Goal: Task Accomplishment & Management: Manage account settings

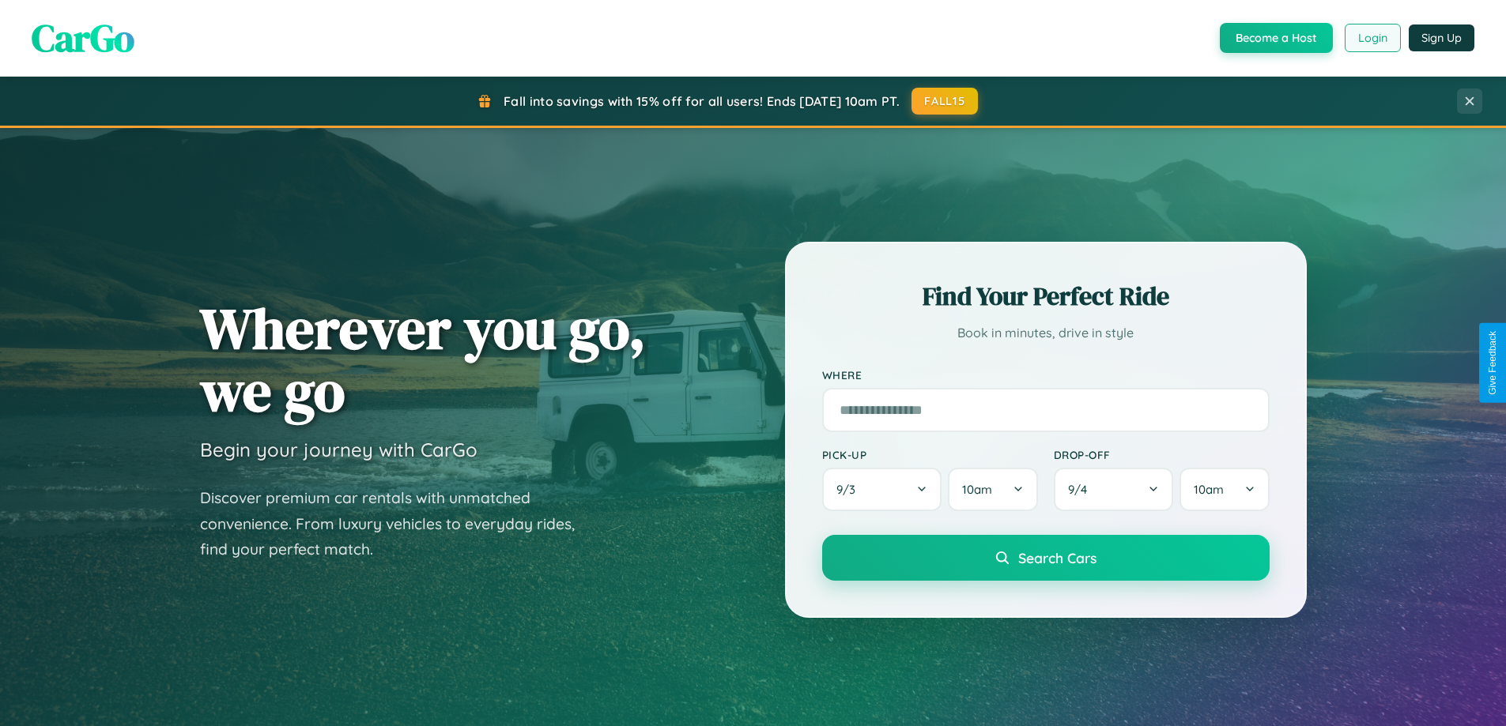
click at [1372, 38] on button "Login" at bounding box center [1373, 38] width 56 height 28
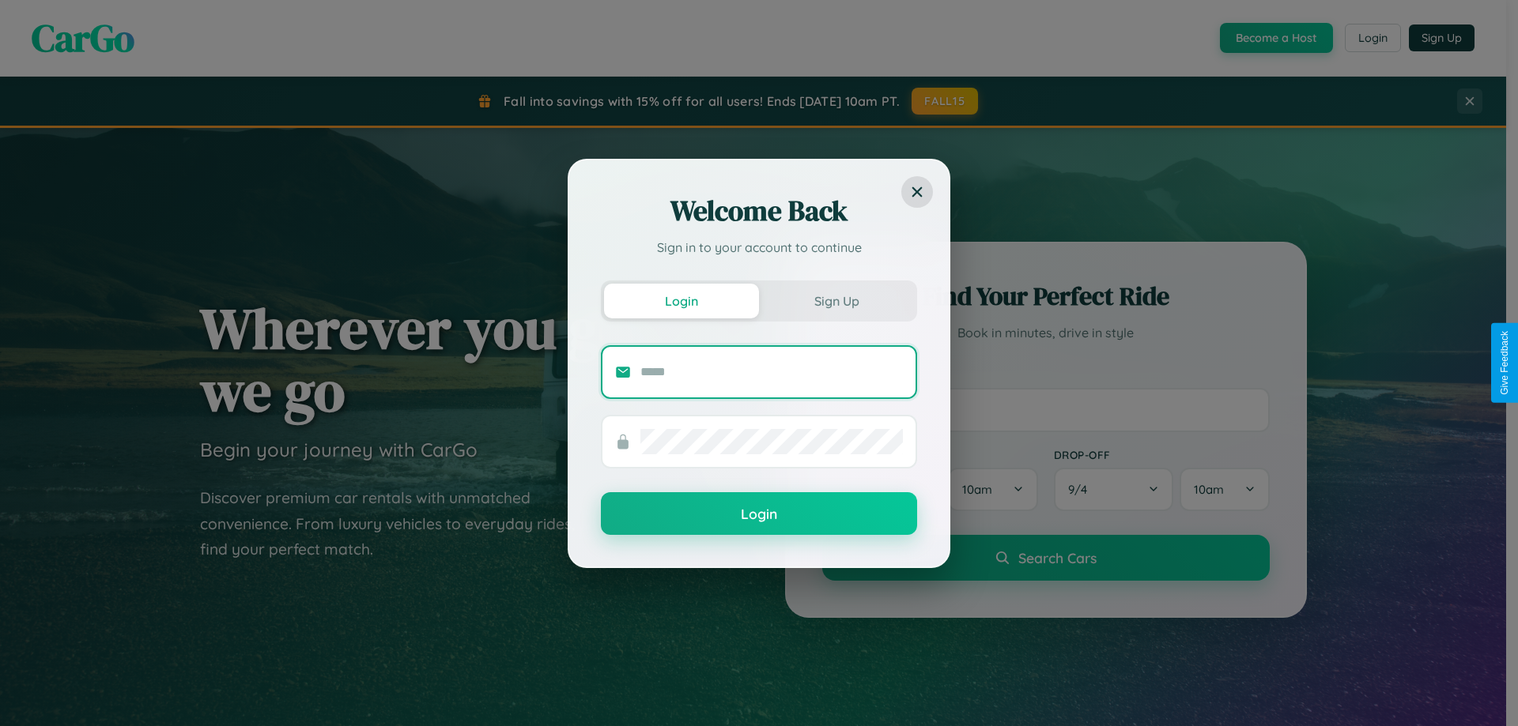
click at [772, 372] on input "text" at bounding box center [771, 372] width 262 height 25
type input "**********"
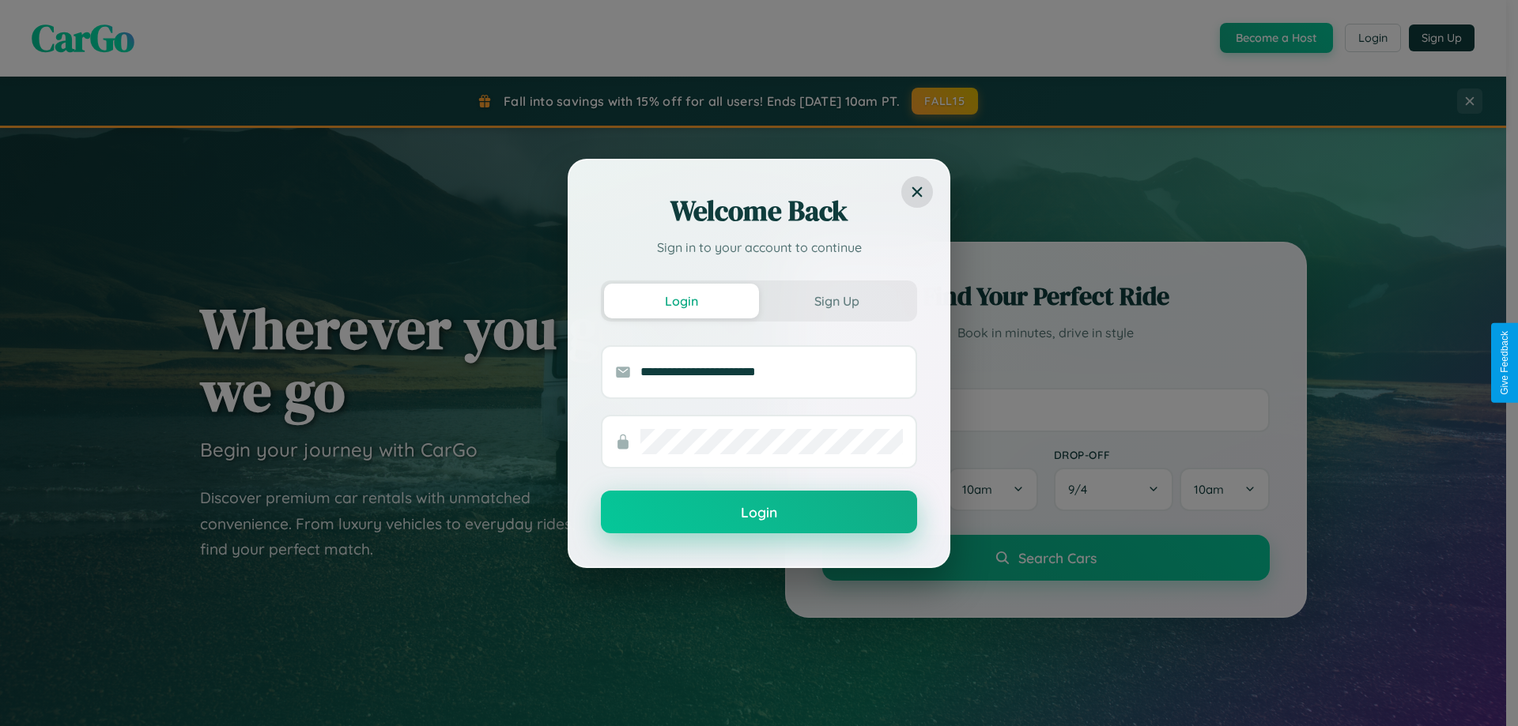
click at [759, 513] on button "Login" at bounding box center [759, 512] width 316 height 43
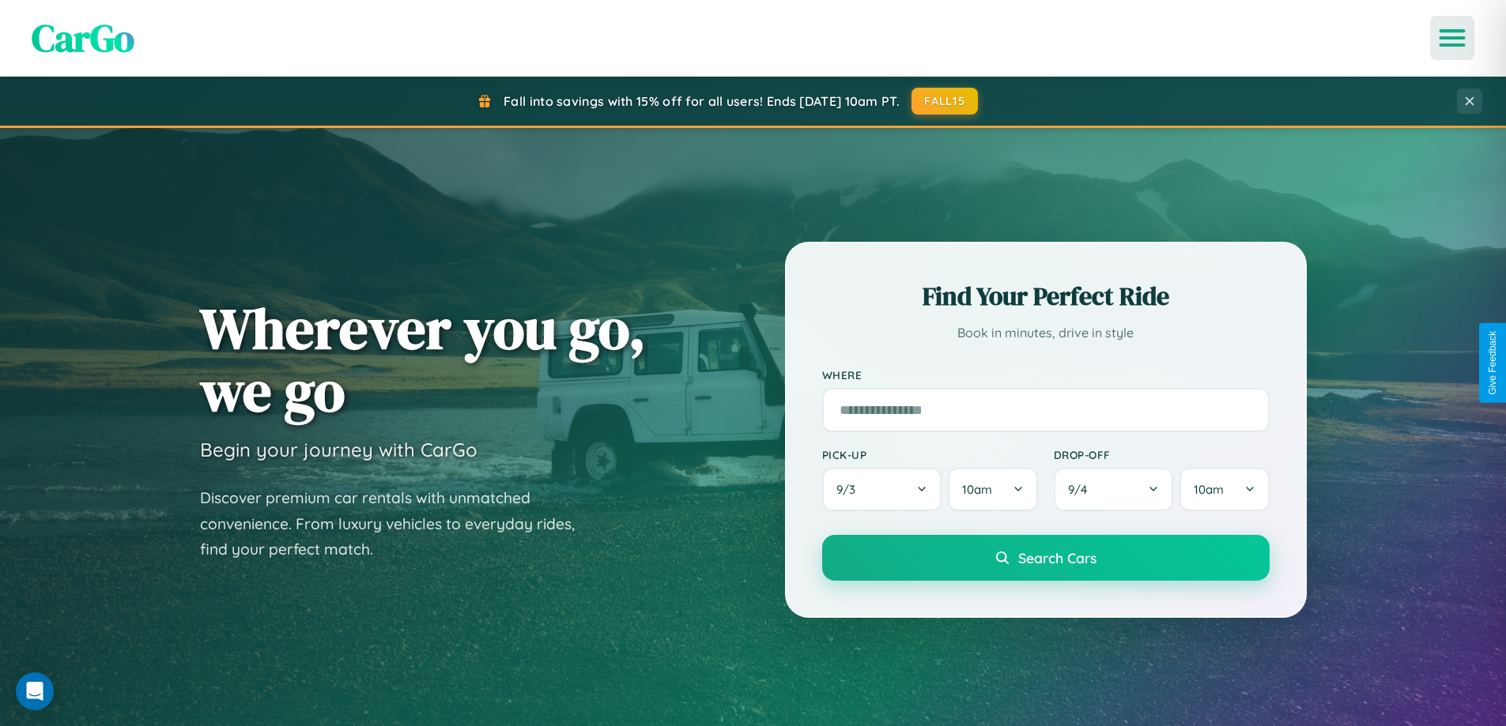
click at [1452, 38] on icon "Open menu" at bounding box center [1452, 38] width 23 height 14
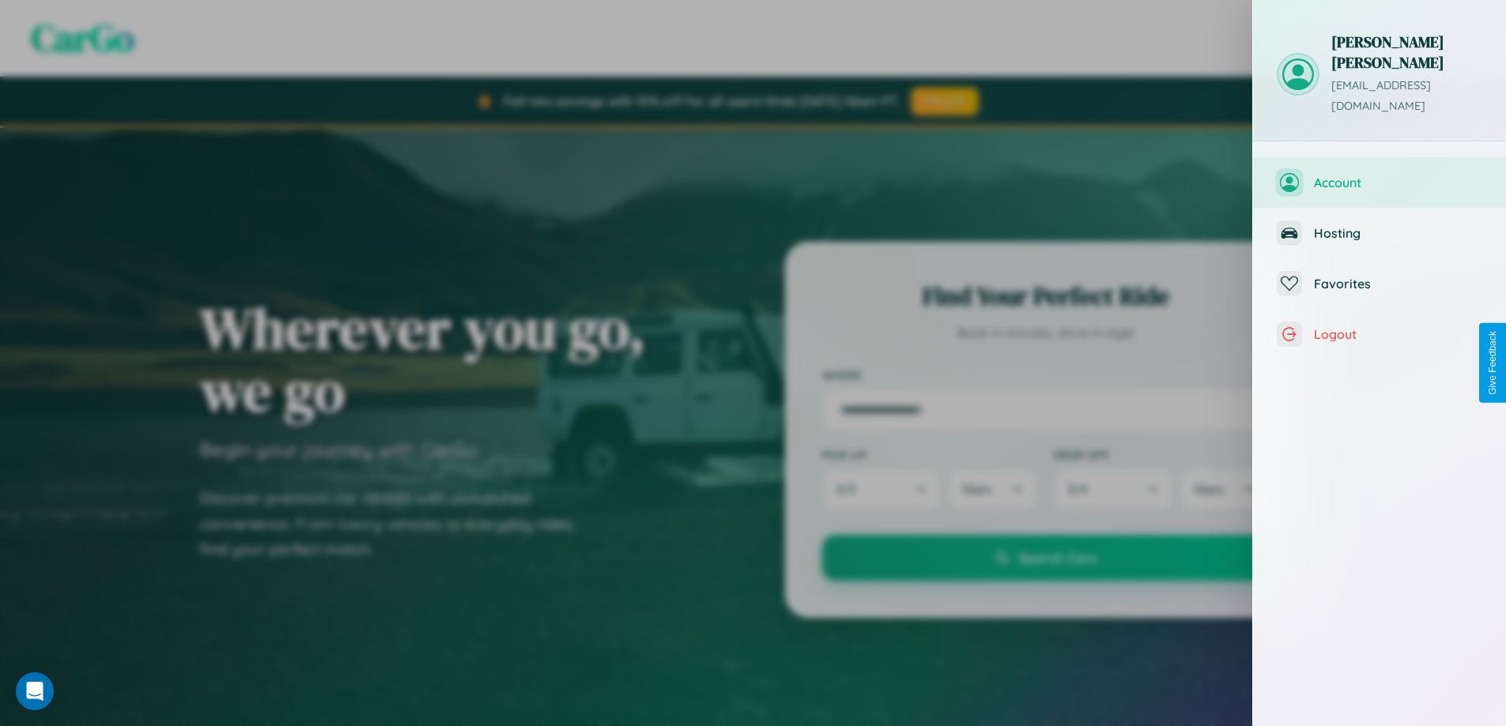
click at [1379, 175] on span "Account" at bounding box center [1398, 183] width 168 height 16
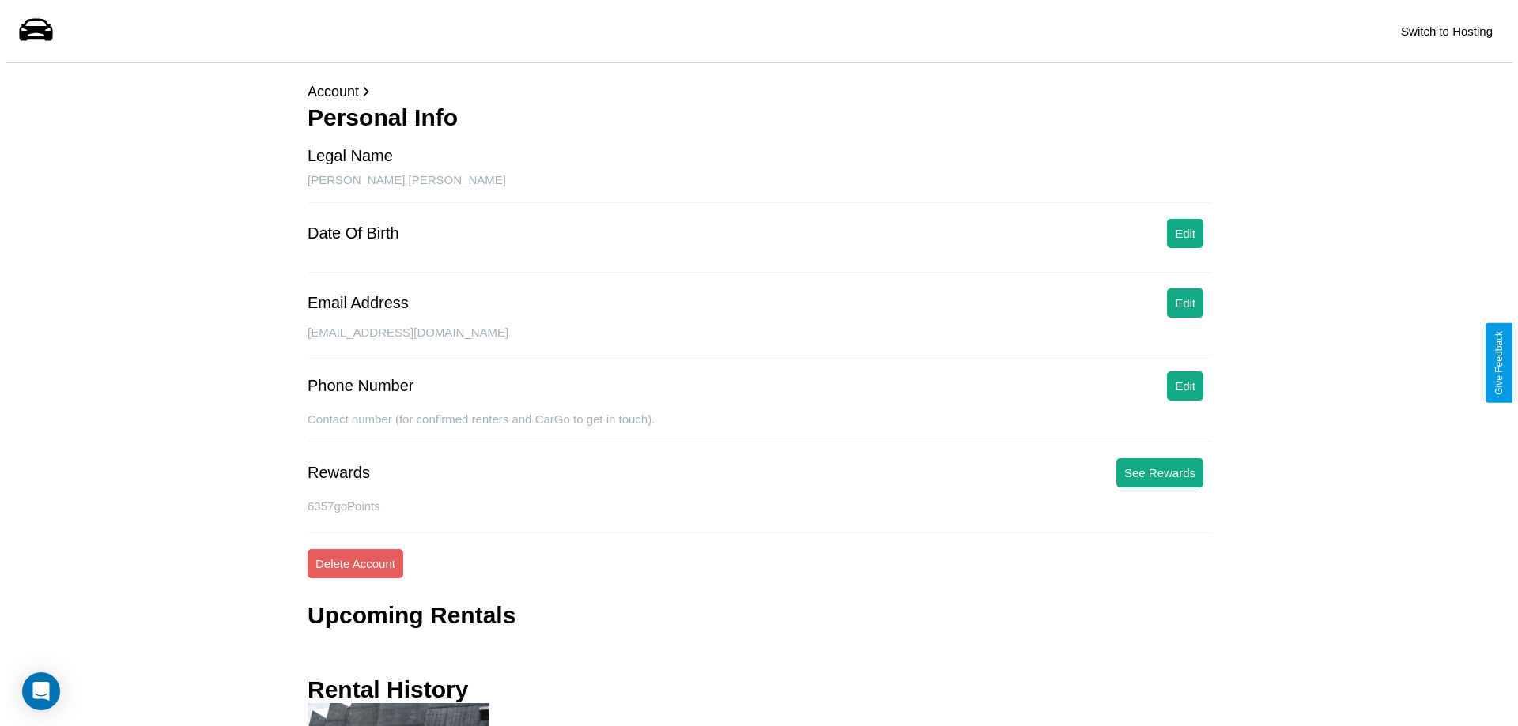
scroll to position [182, 0]
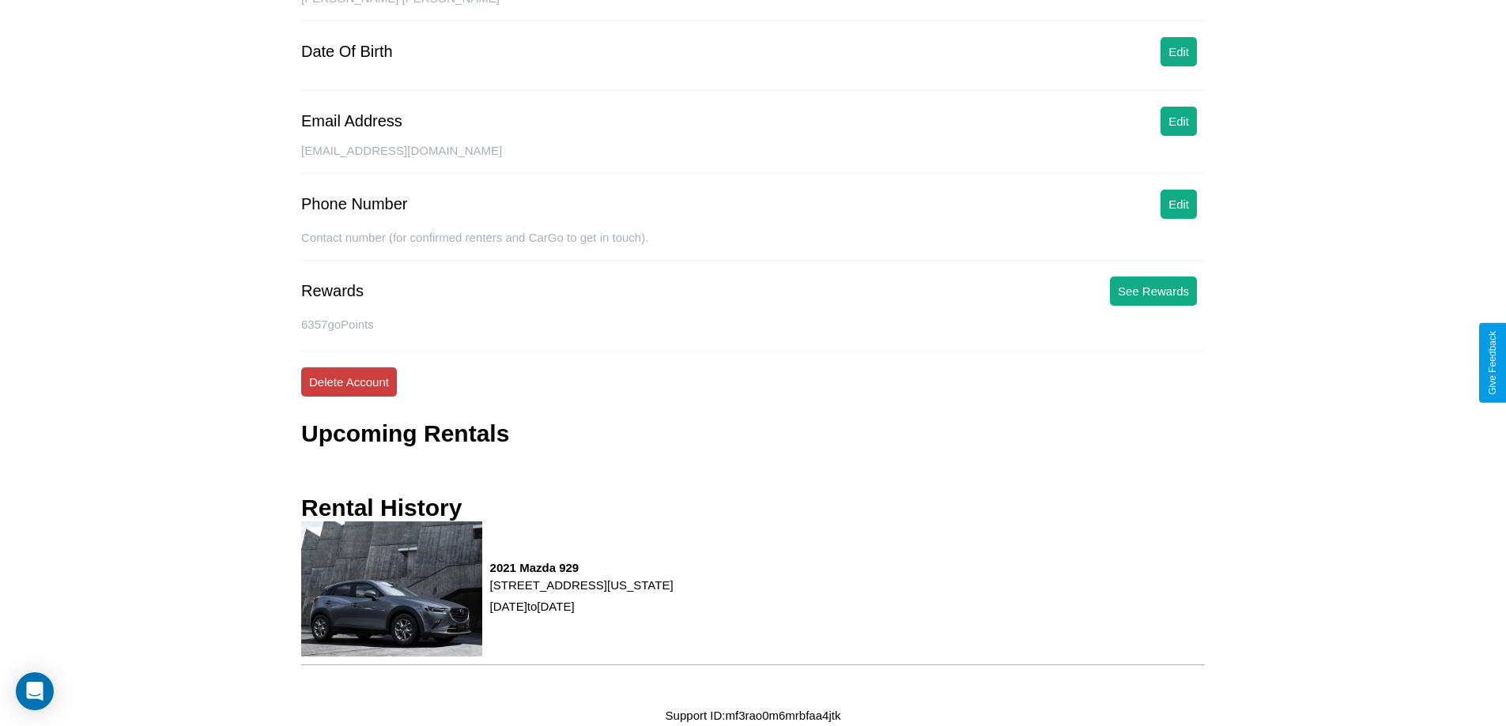
click at [349, 382] on button "Delete Account" at bounding box center [349, 382] width 96 height 29
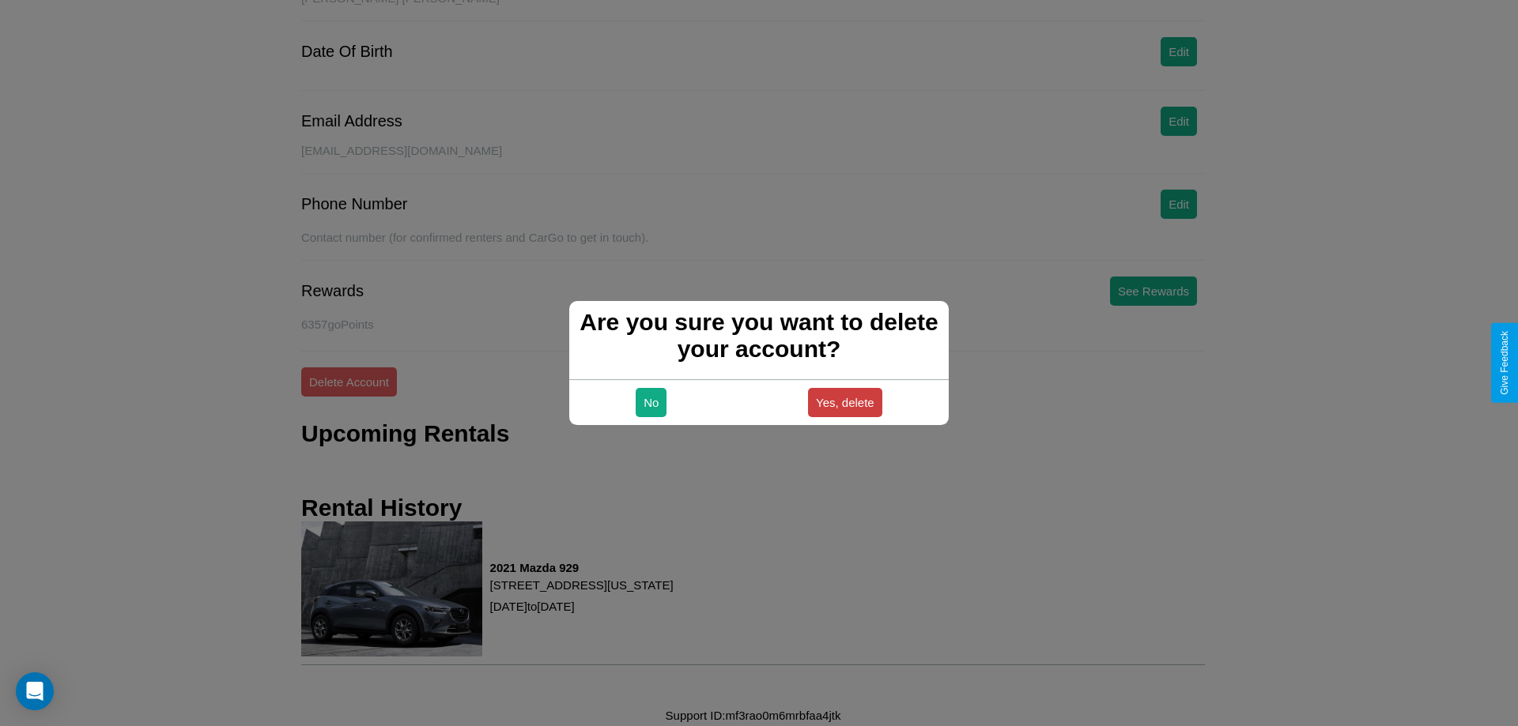
click at [844, 402] on button "Yes, delete" at bounding box center [845, 402] width 74 height 29
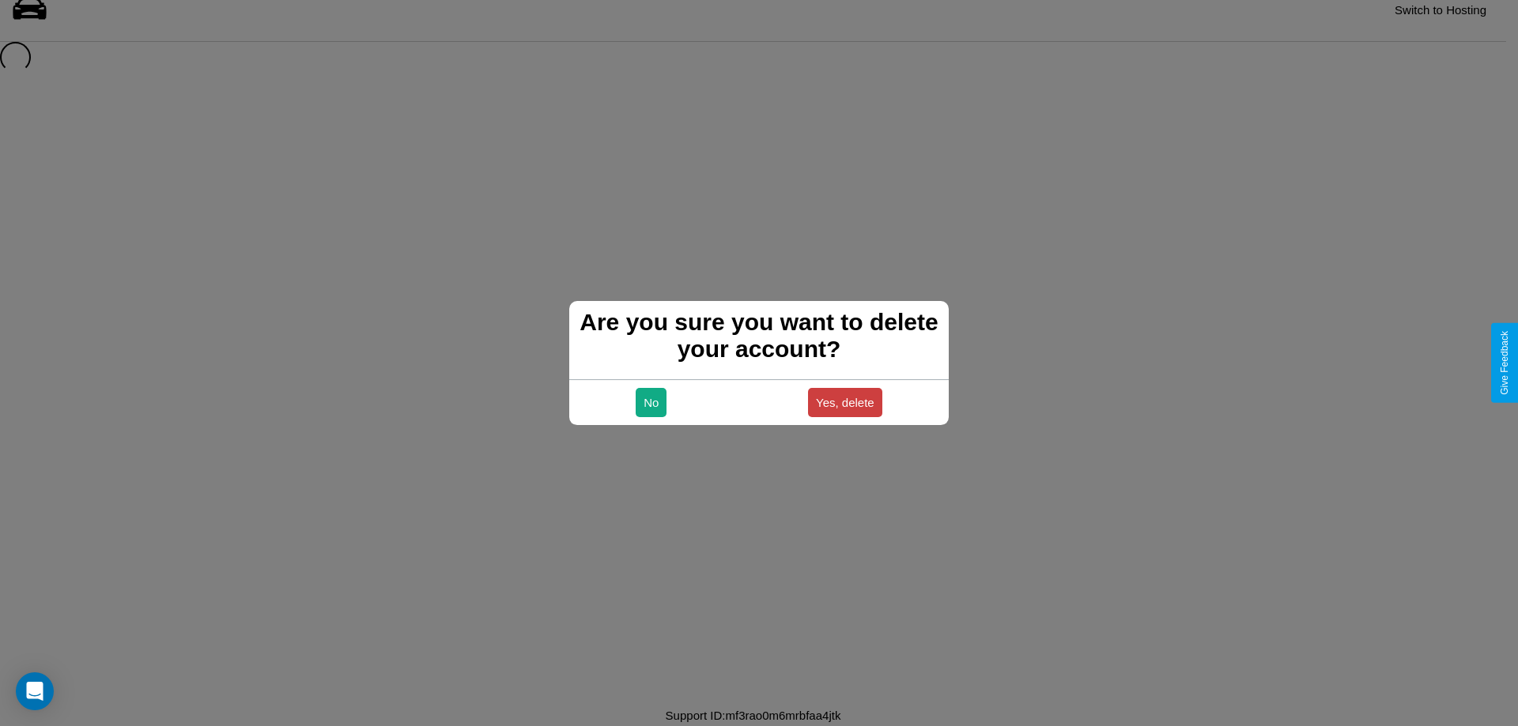
scroll to position [21, 0]
